Goal: Answer question/provide support: Share knowledge or assist other users

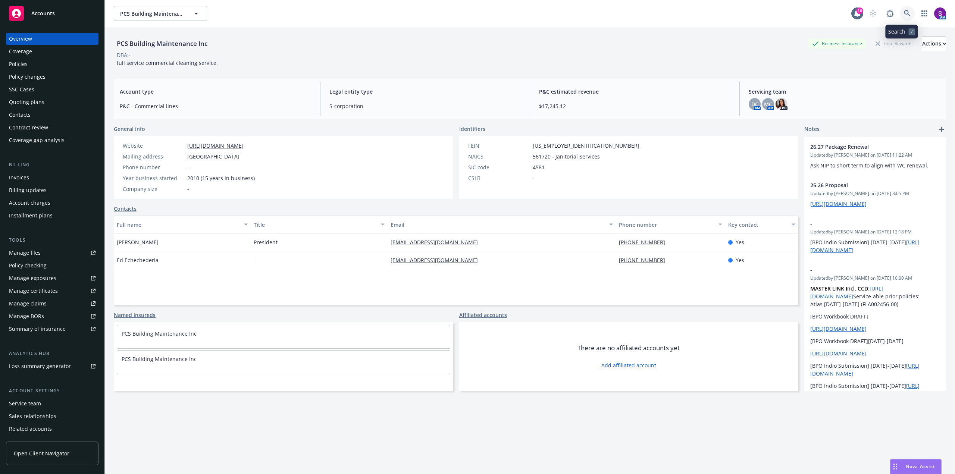
click at [904, 11] on icon at bounding box center [907, 13] width 6 height 6
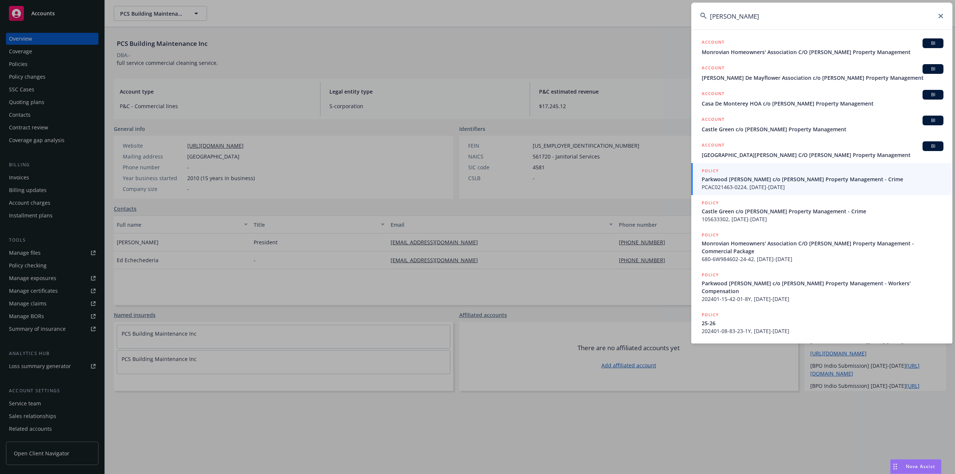
click at [752, 25] on input "[PERSON_NAME]" at bounding box center [822, 16] width 261 height 27
drag, startPoint x: 753, startPoint y: 22, endPoint x: 691, endPoint y: 23, distance: 62.0
click at [691, 23] on div "[PERSON_NAME] ACCOUNT BI Monrovian Homeowners' Association C/O [PERSON_NAME] Pr…" at bounding box center [477, 237] width 955 height 474
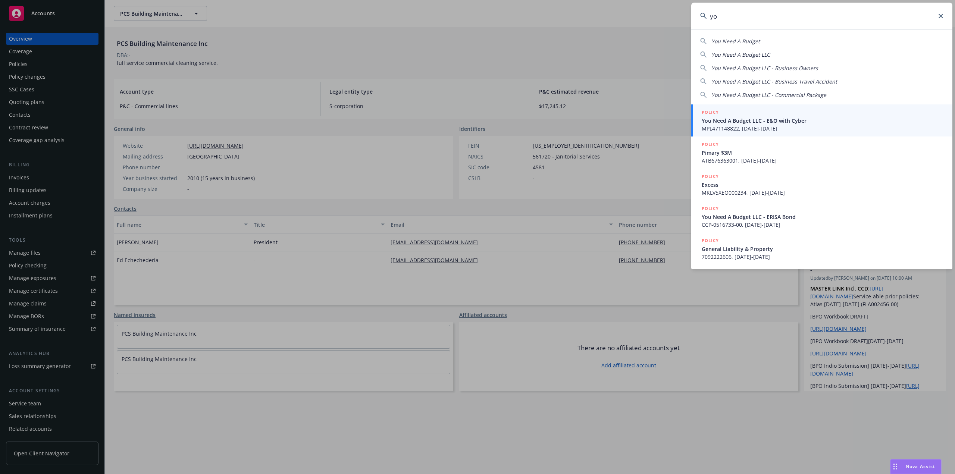
type input "y"
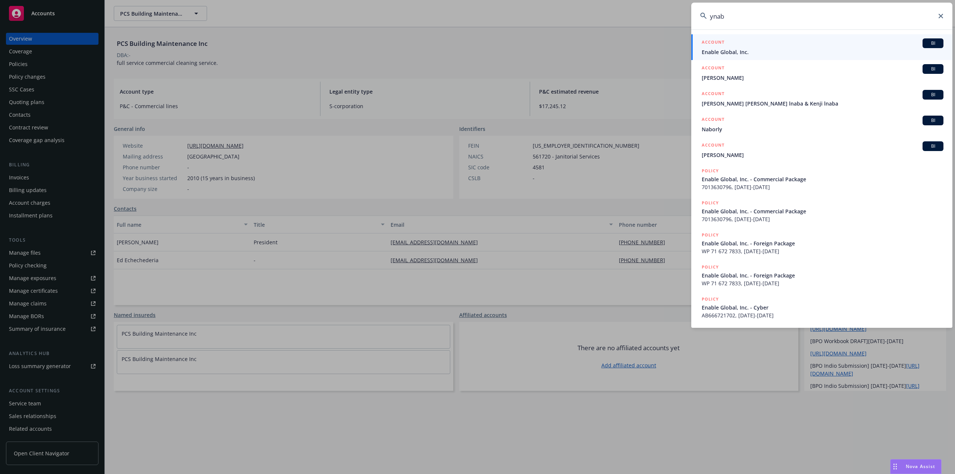
drag, startPoint x: 739, startPoint y: 19, endPoint x: 704, endPoint y: 21, distance: 34.4
click at [704, 21] on input "ynab" at bounding box center [822, 16] width 261 height 27
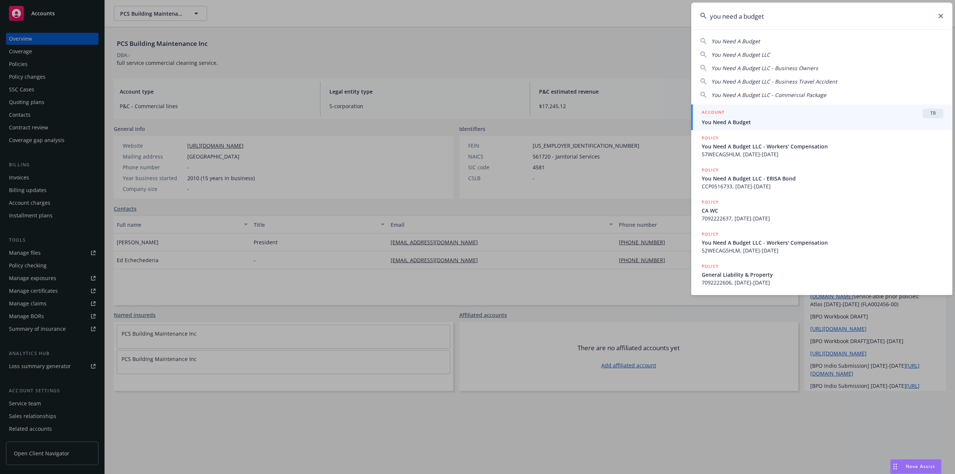
type input "you need a budget"
click at [722, 121] on span "You Need A Budget" at bounding box center [823, 122] width 242 height 8
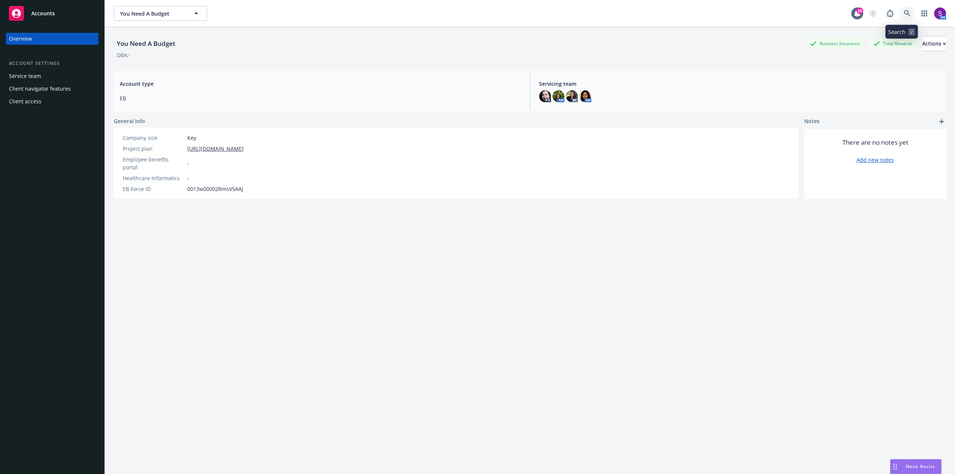
click at [904, 16] on icon at bounding box center [907, 13] width 7 height 7
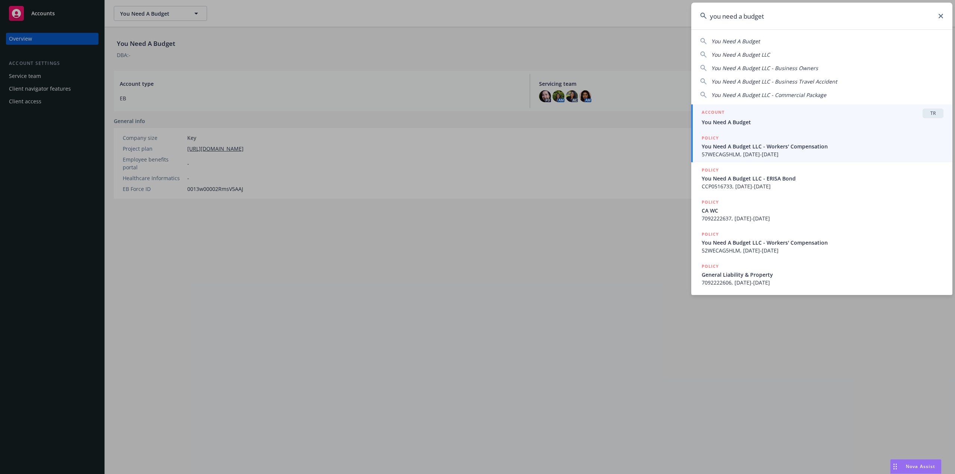
type input "you need a budget"
click at [755, 151] on span "57WECAG5HLM, [DATE]-[DATE]" at bounding box center [823, 154] width 242 height 8
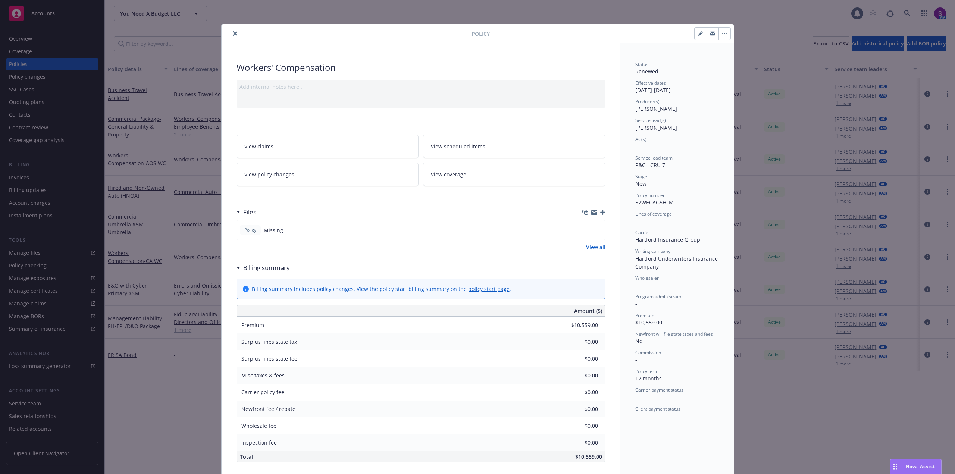
click at [235, 32] on button "close" at bounding box center [235, 33] width 9 height 9
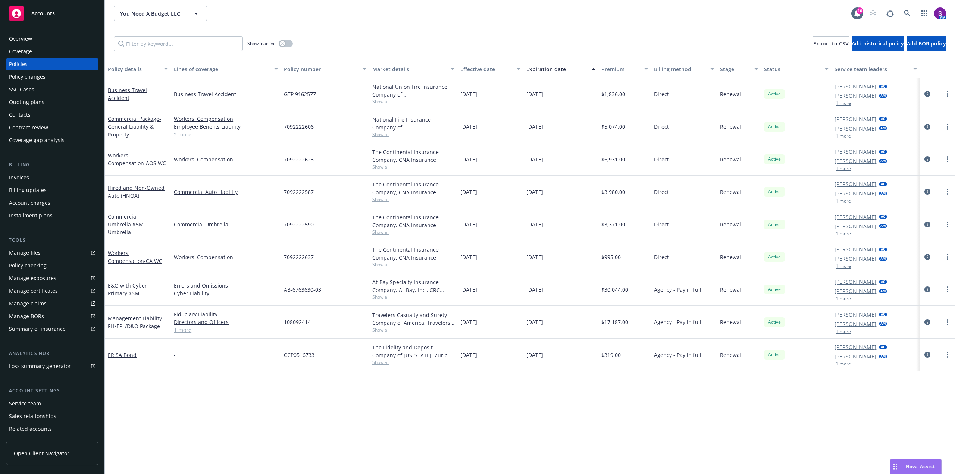
click at [916, 467] on span "Nova Assist" at bounding box center [920, 467] width 29 height 6
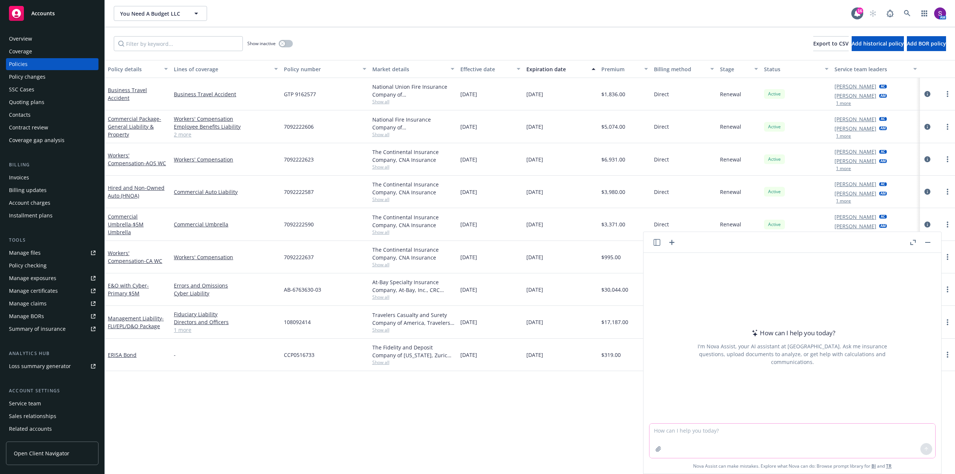
click at [673, 433] on textarea at bounding box center [793, 441] width 286 height 34
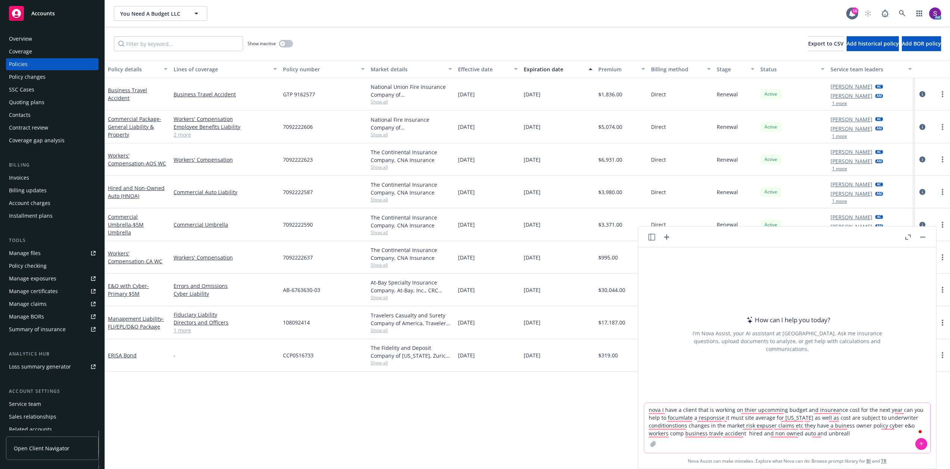
type textarea "nova I have a client that is working on thier upcomming budget and insureance c…"
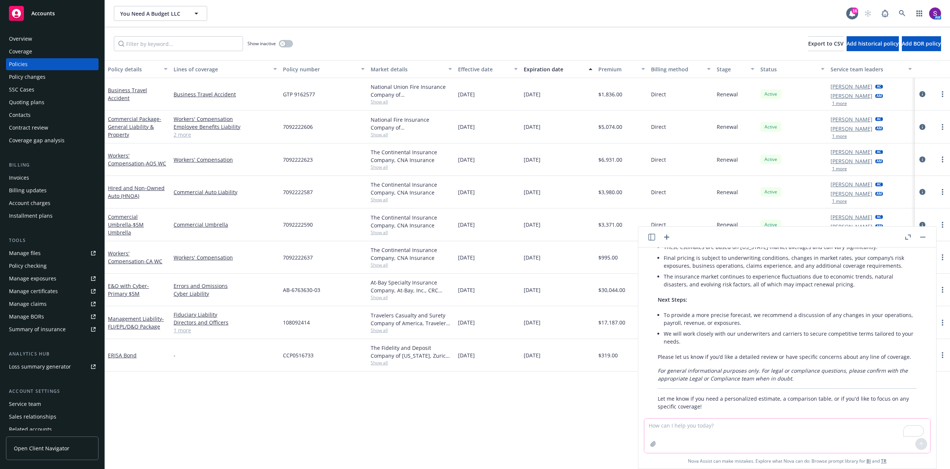
scroll to position [312, 0]
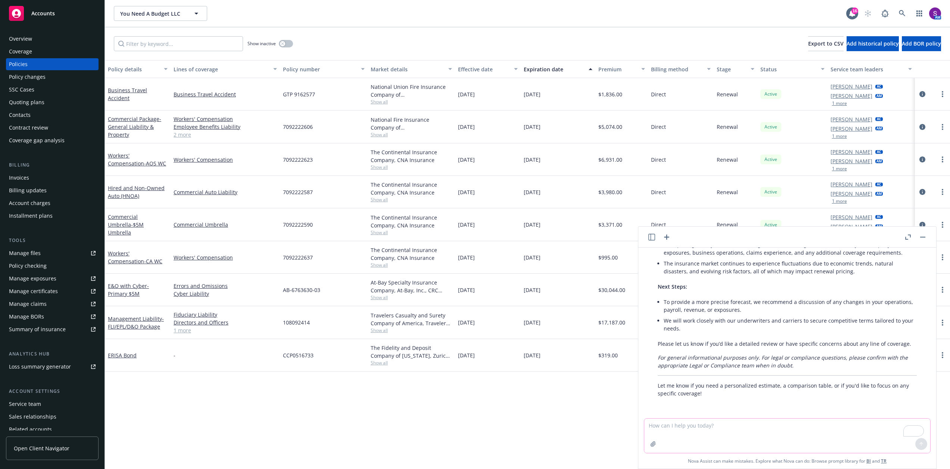
click at [688, 429] on textarea "To enrich screen reader interactions, please activate Accessibility in Grammarl…" at bounding box center [787, 435] width 286 height 34
type textarea "I dont want average policy cost I would like average precentage of increase"
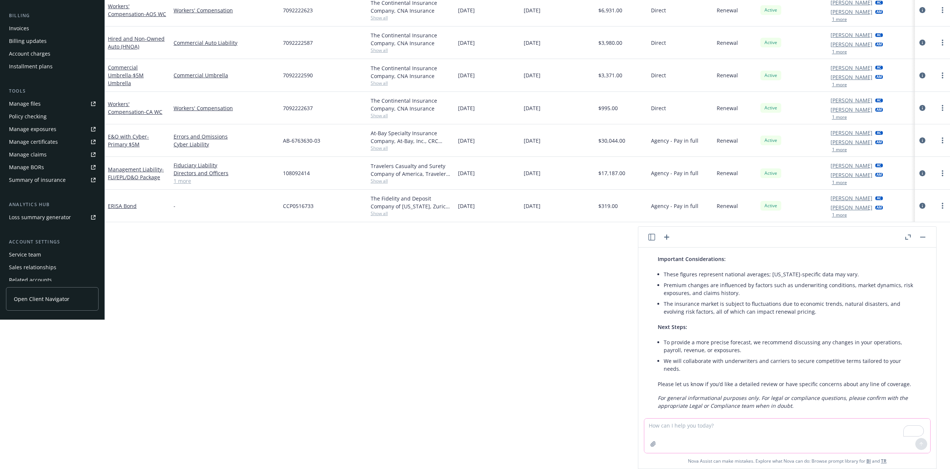
scroll to position [787, 0]
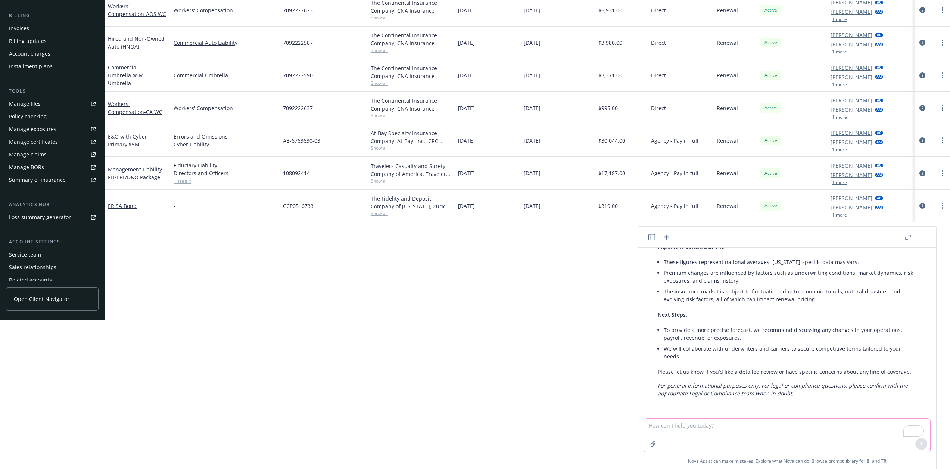
click at [691, 433] on textarea "To enrich screen reader interactions, please activate Accessibility in Grammarl…" at bounding box center [787, 435] width 286 height 34
type textarea "can you look for [US_STATE] specififc datat"
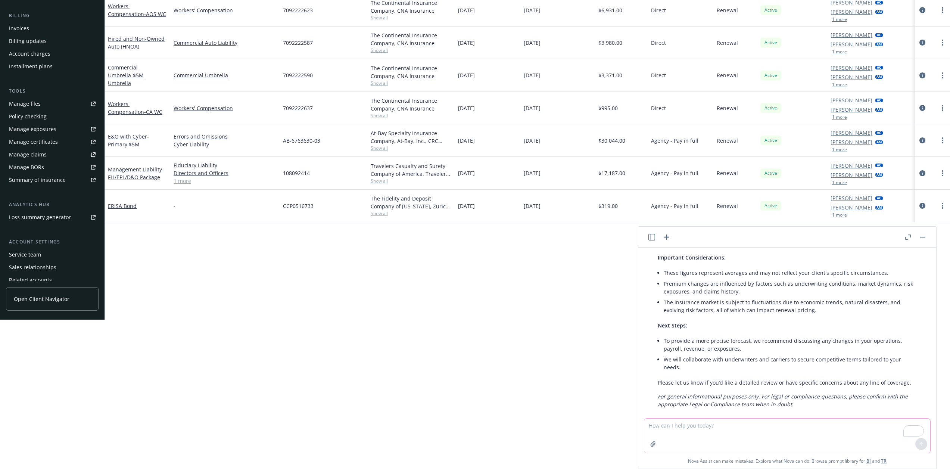
scroll to position [1285, 0]
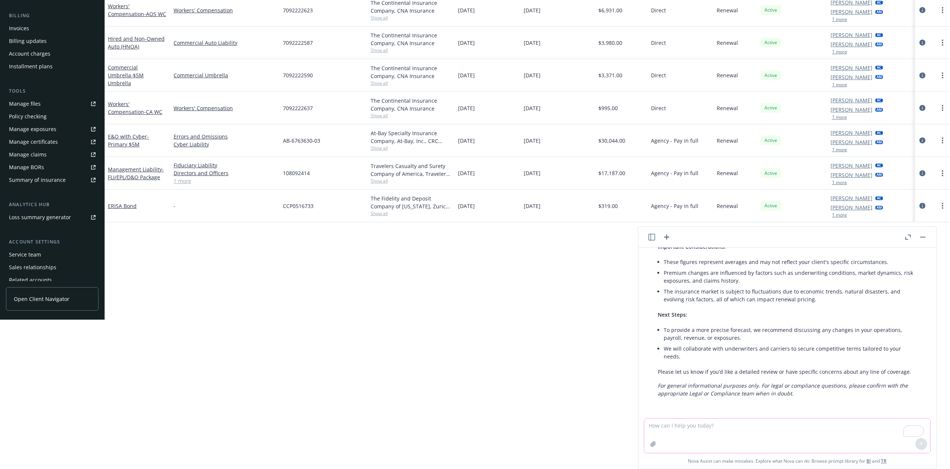
click at [705, 430] on textarea "To enrich screen reader interactions, please activate Accessibility in Grammarl…" at bounding box center [787, 435] width 286 height 34
type textarea "okay i need to write a summary adviseing that average increases range from 2-8 …"
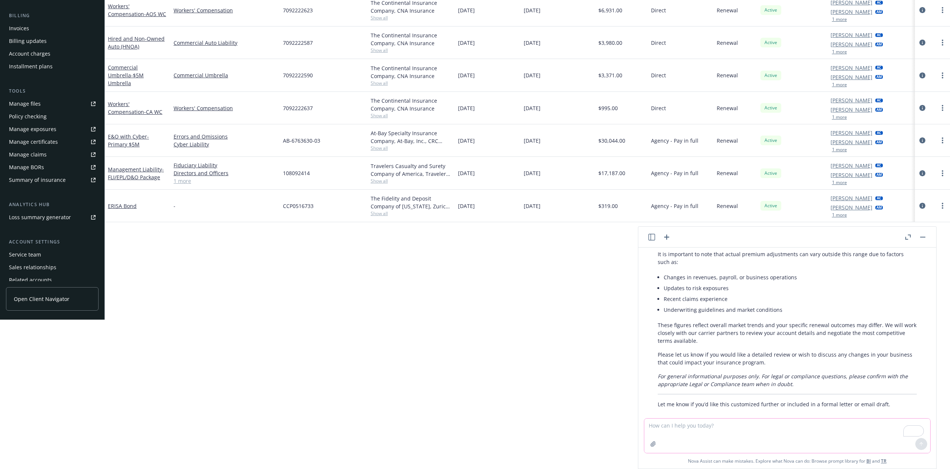
scroll to position [1546, 0]
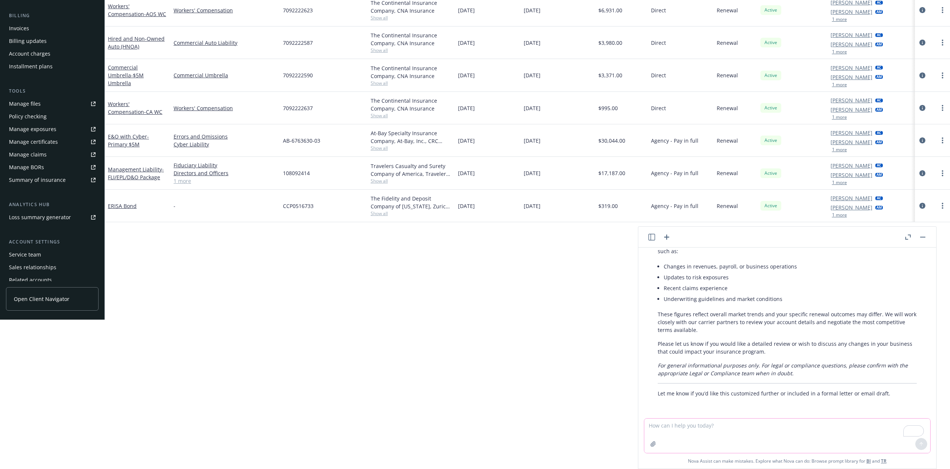
click at [677, 436] on textarea "To enrich screen reader interactions, please activate Accessibility in Grammarl…" at bounding box center [787, 435] width 286 height 34
type textarea "yes email draft verison please"
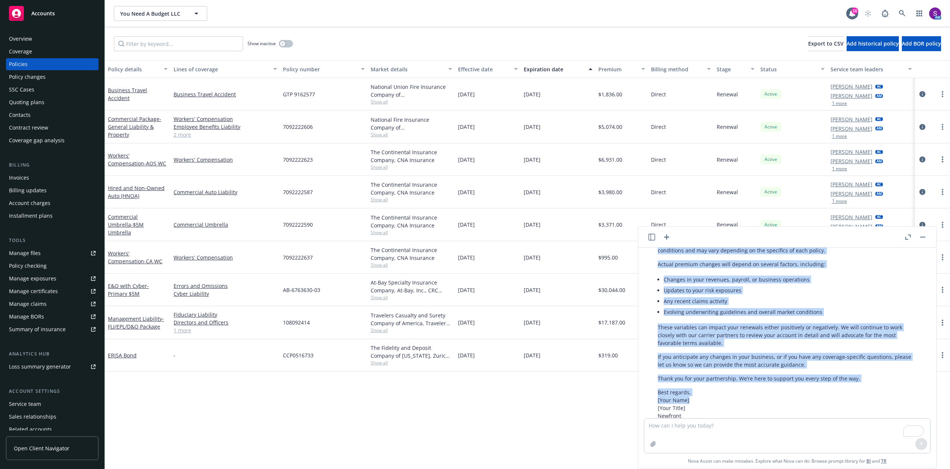
scroll to position [1847, 0]
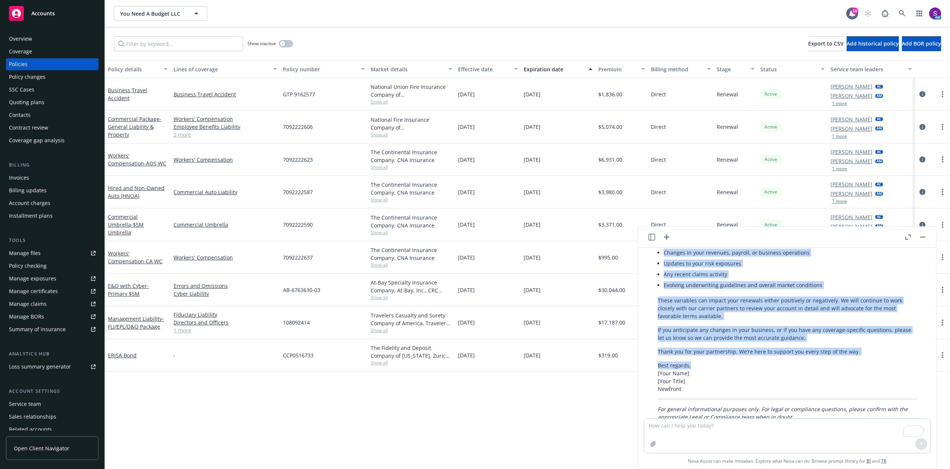
drag, startPoint x: 658, startPoint y: 321, endPoint x: 690, endPoint y: 365, distance: 54.5
click at [690, 365] on div "Absolutely! Here’s an email draft you can use: Subject: Insurance Renewal Budge…" at bounding box center [787, 284] width 274 height 306
copy div "Dear [Client Name], I hope this message finds you well. As you prepare your bud…"
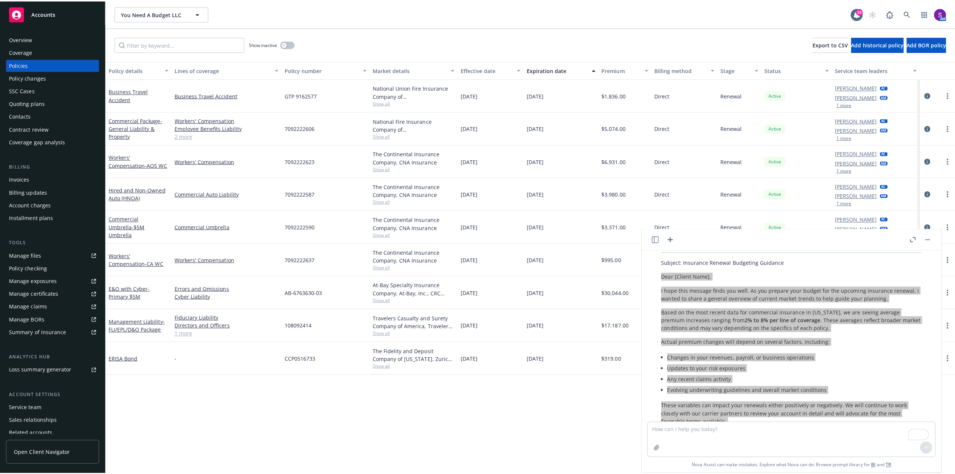
scroll to position [1735, 0]
